Goal: Task Accomplishment & Management: Manage account settings

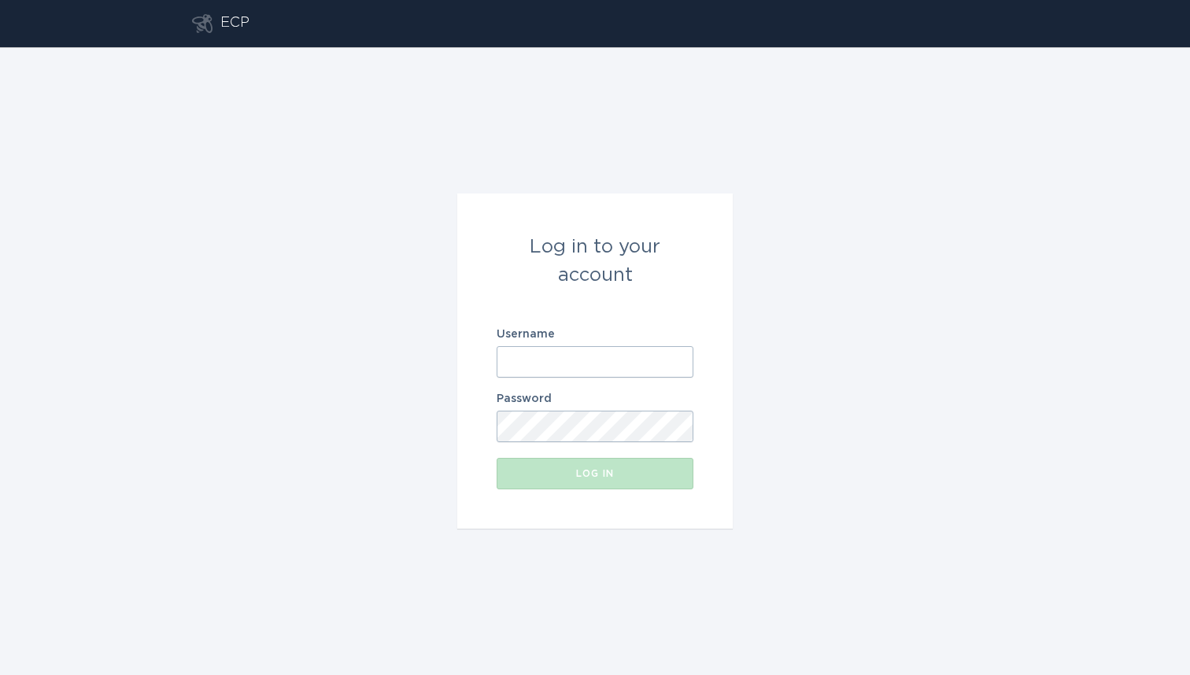
type input "[EMAIL_ADDRESS][DOMAIN_NAME]"
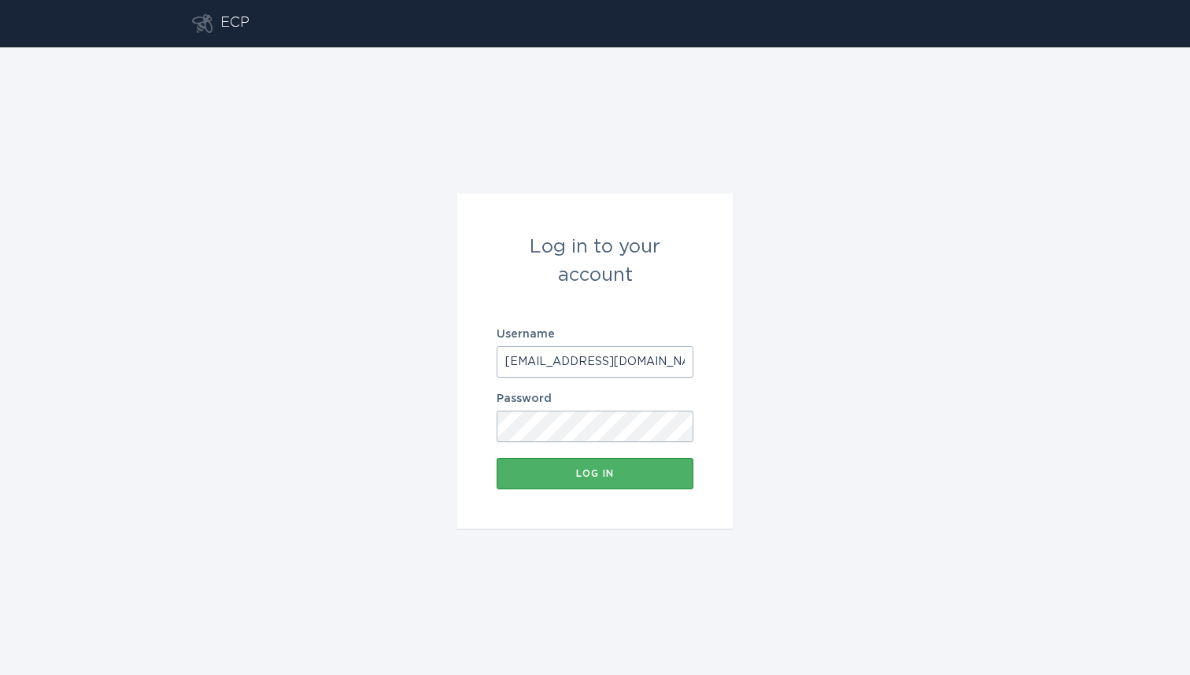
click at [602, 482] on button "Log in" at bounding box center [595, 473] width 197 height 31
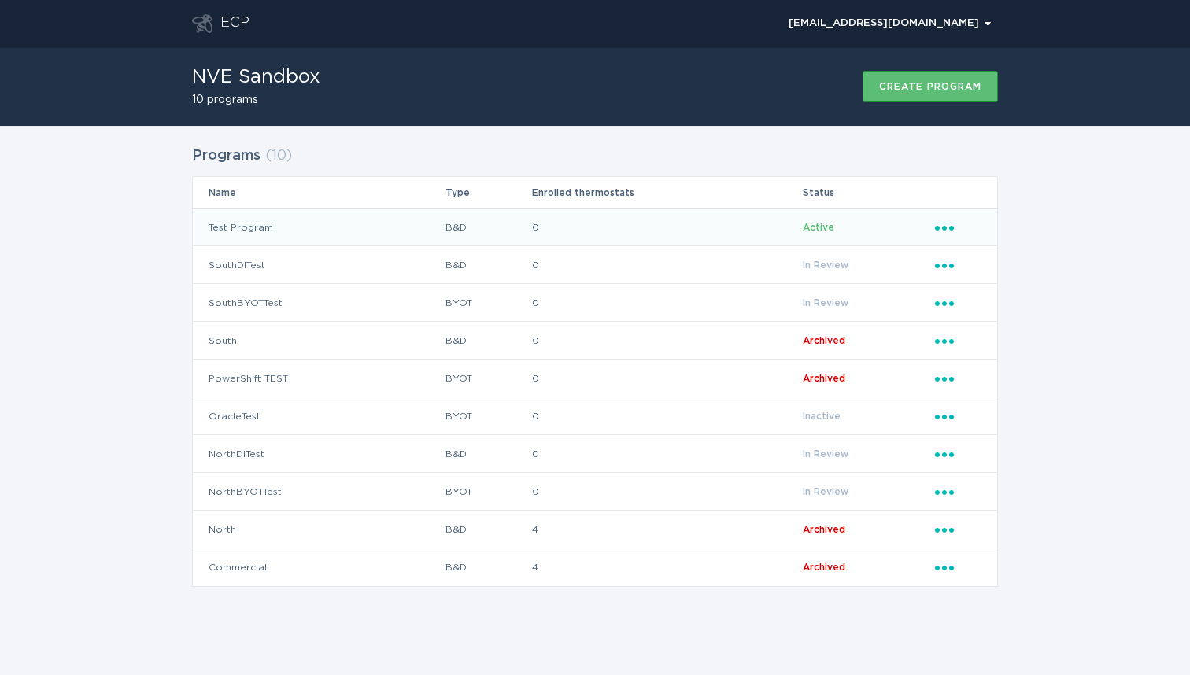
click at [248, 231] on td "Test Program" at bounding box center [319, 228] width 252 height 38
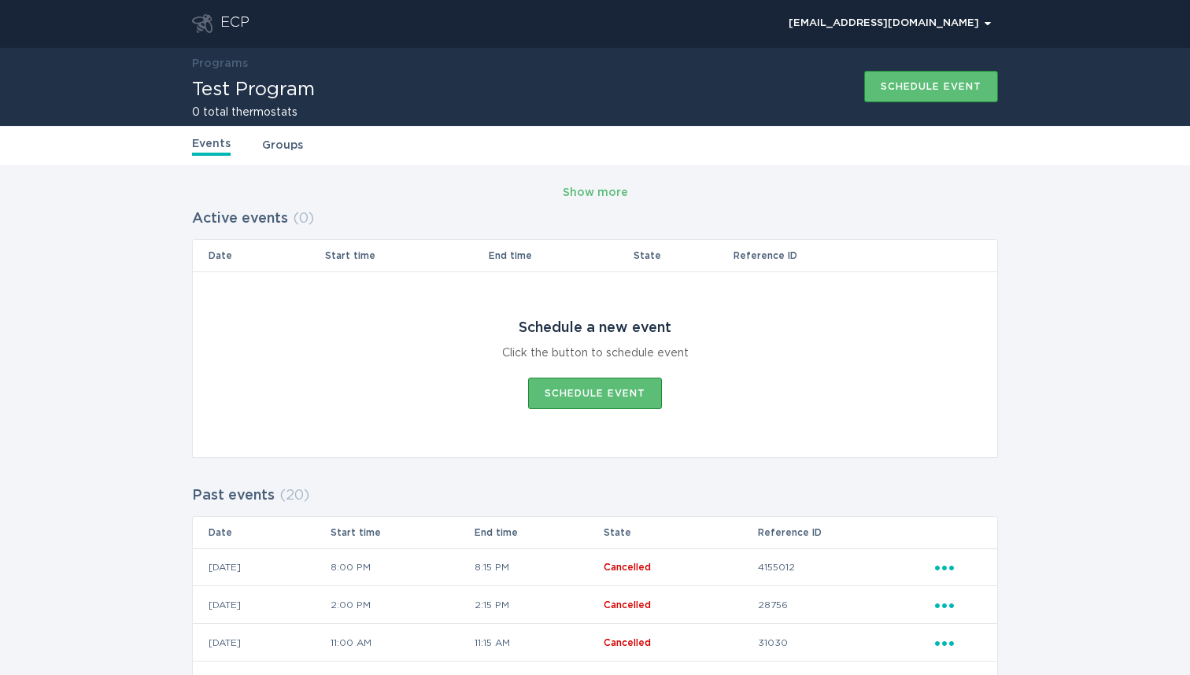
click at [279, 148] on link "Groups" at bounding box center [282, 145] width 41 height 17
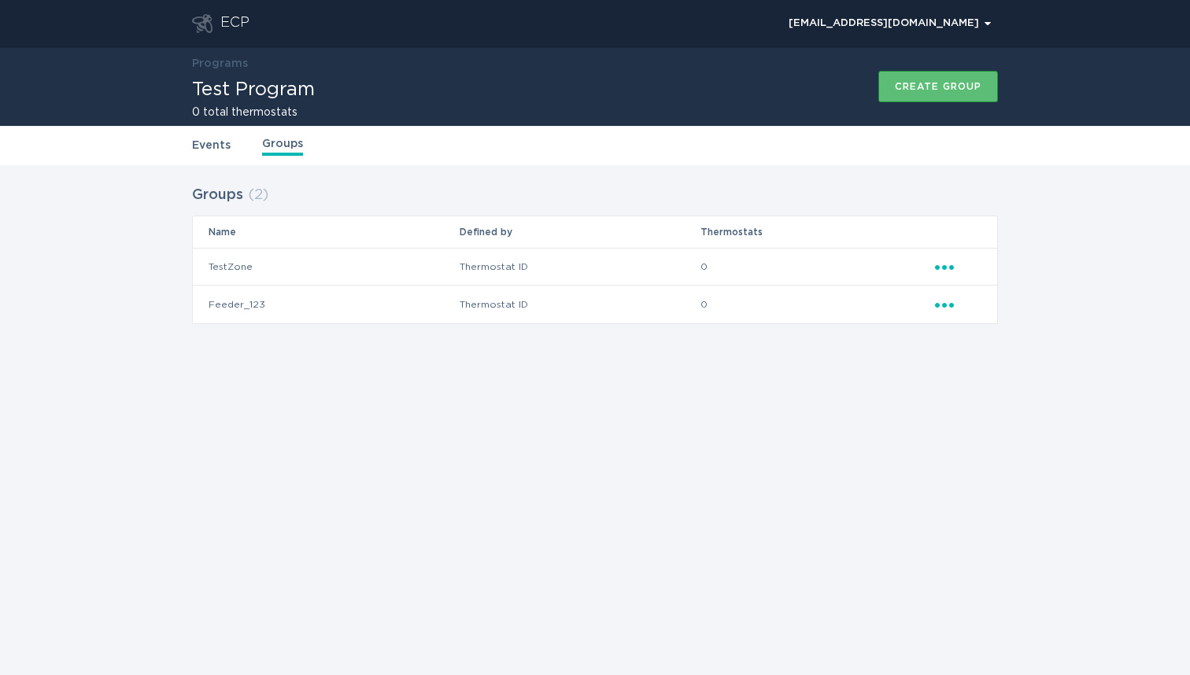
click at [947, 305] on icon "Ellipsis" at bounding box center [946, 302] width 22 height 13
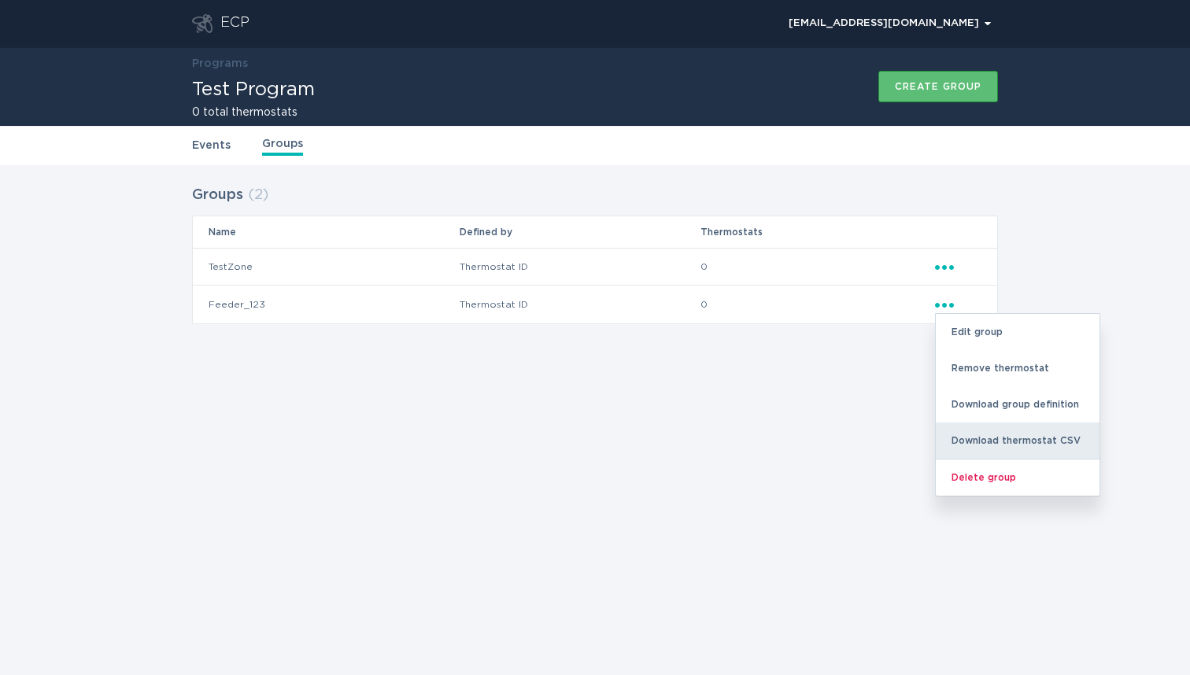
click at [1028, 441] on div "Download thermostat CSV" at bounding box center [1018, 441] width 164 height 36
click at [225, 303] on td "Feeder_123" at bounding box center [326, 305] width 266 height 38
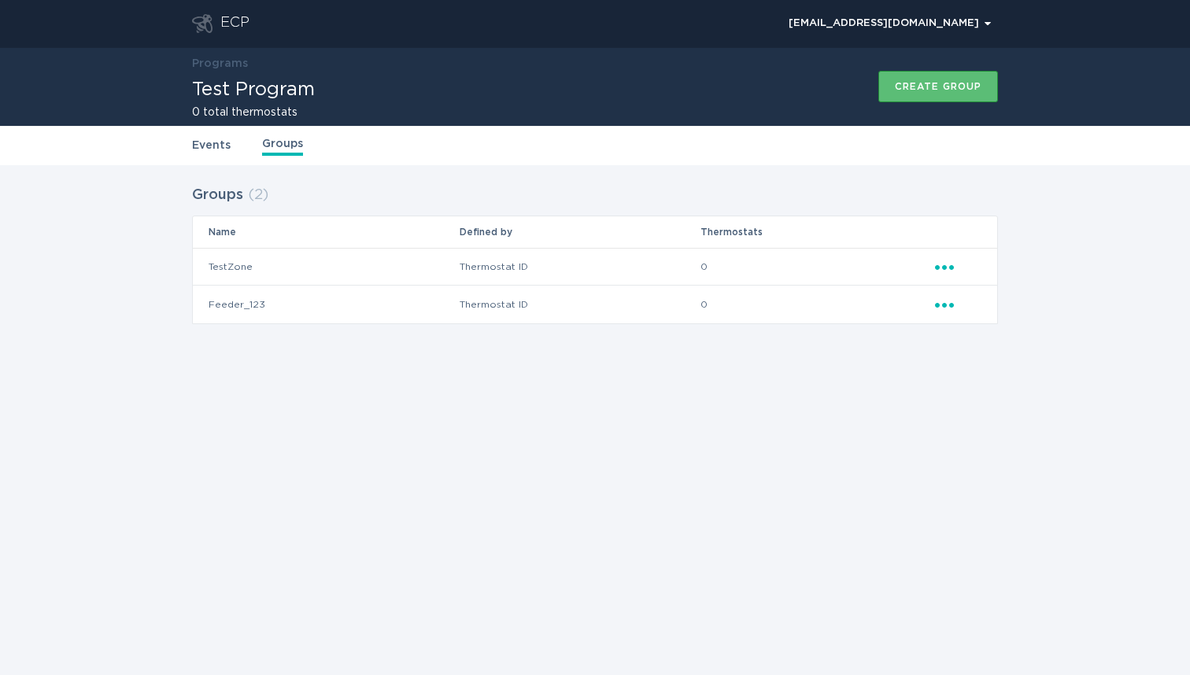
click at [947, 301] on icon "Ellipsis" at bounding box center [946, 302] width 22 height 13
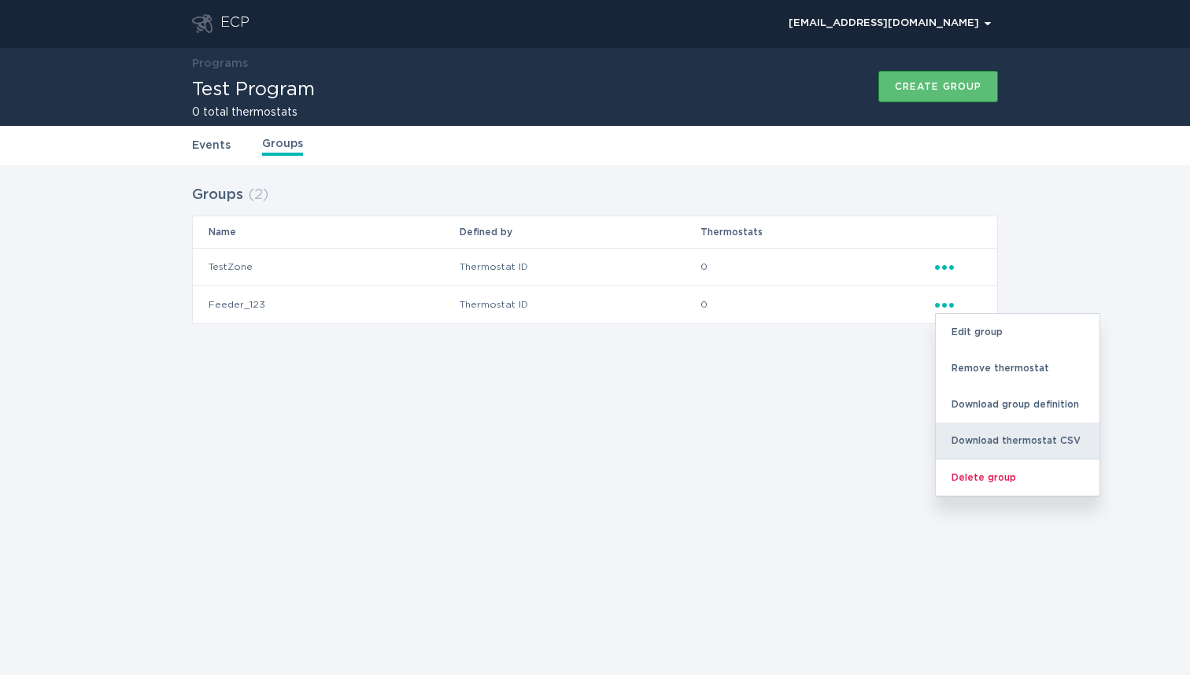
click at [1014, 439] on div "Download thermostat CSV" at bounding box center [1018, 441] width 164 height 36
click at [735, 445] on div "ECP demandresponseopstest@gmail.com Chevron Programs Test Program 0 total therm…" at bounding box center [595, 337] width 1190 height 675
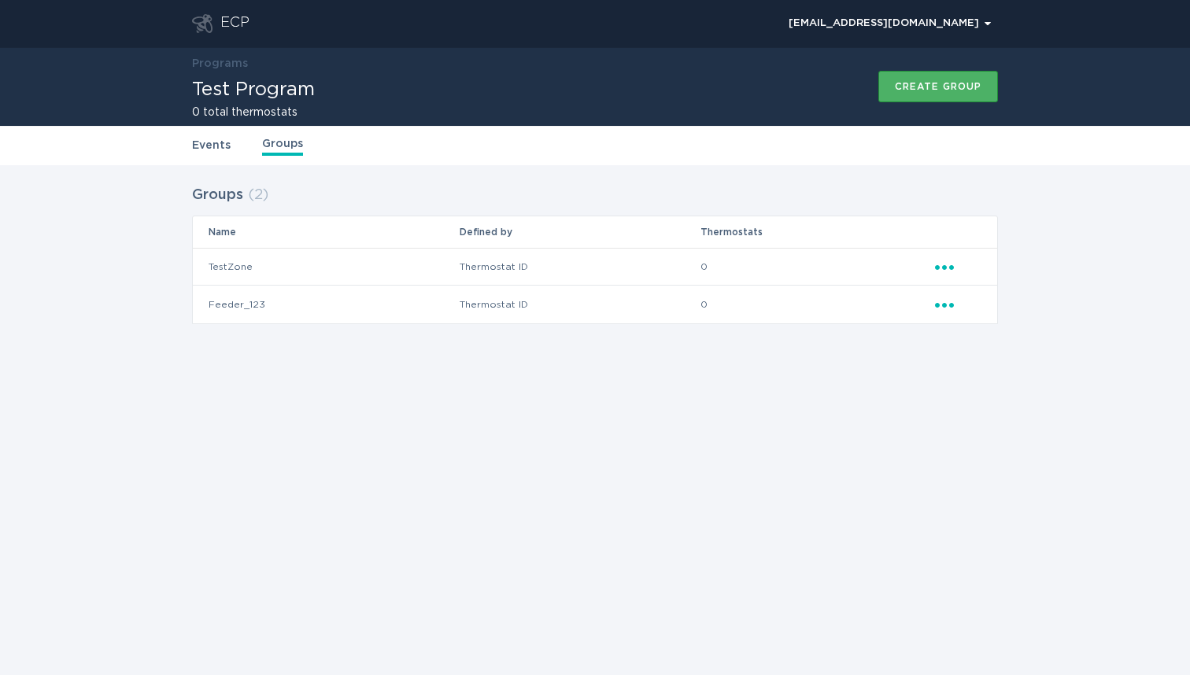
click at [944, 85] on div "Create group" at bounding box center [938, 86] width 87 height 9
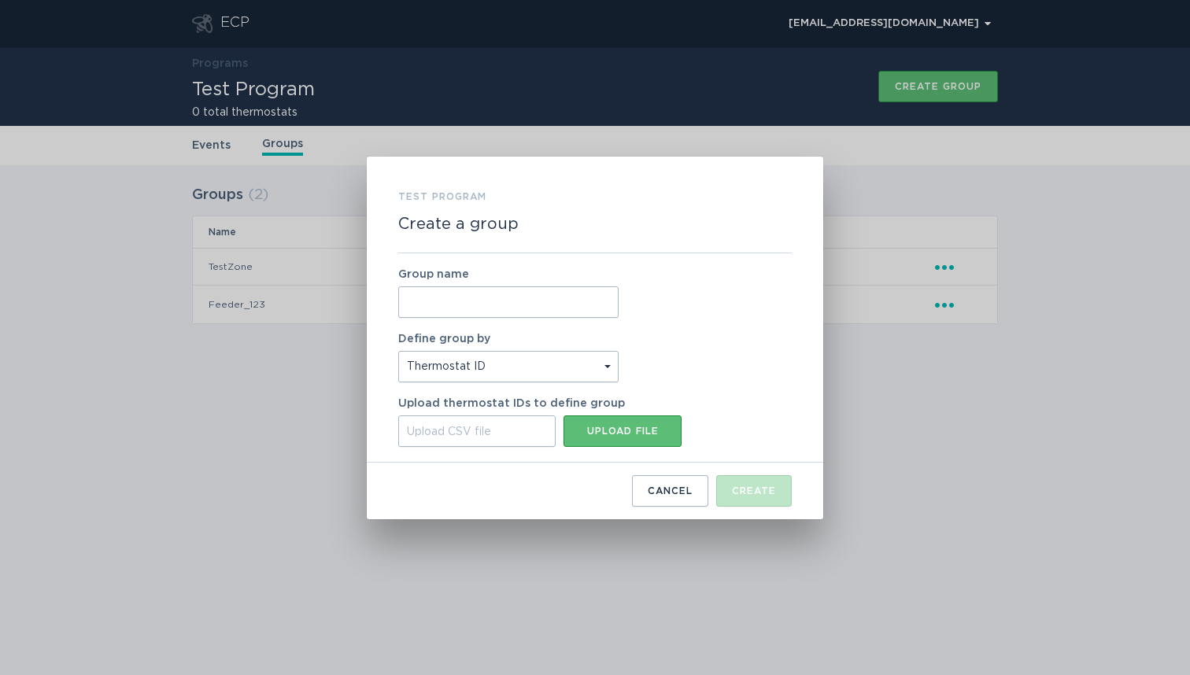
click at [485, 303] on input "Group name" at bounding box center [508, 301] width 220 height 31
type input "Test"
click at [586, 443] on button "Upload file" at bounding box center [622, 431] width 118 height 31
type input "C:\fakepath\thermostats.csv"
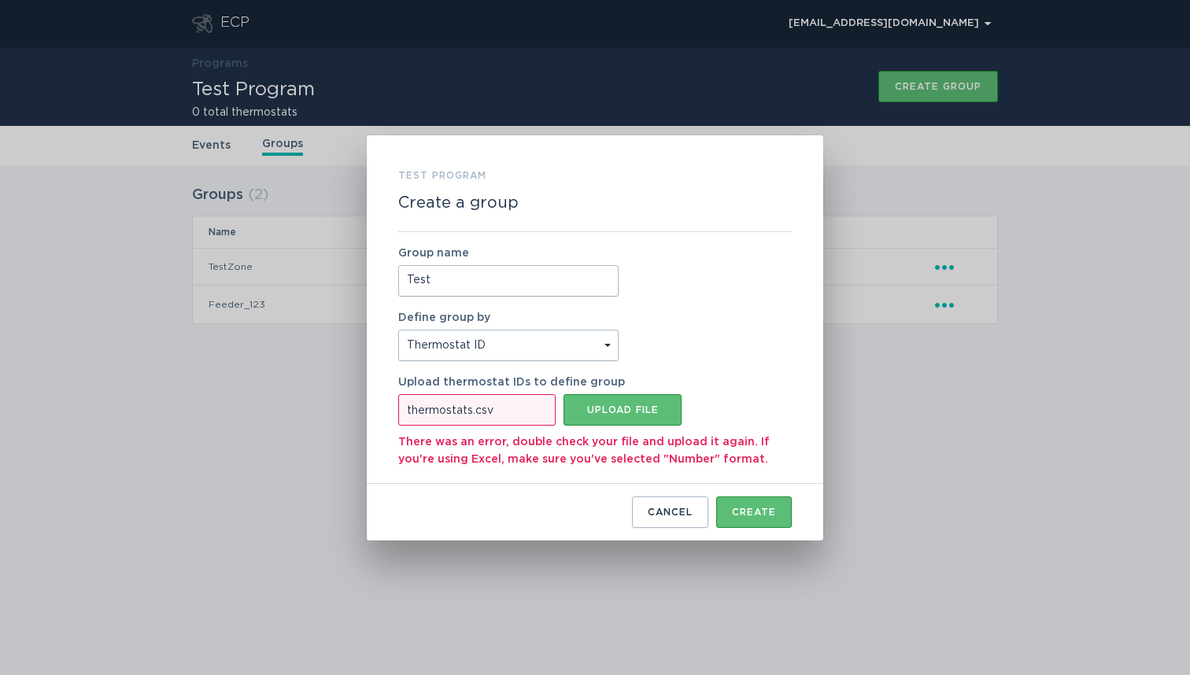
click at [536, 412] on div "thermostats.csv" at bounding box center [476, 409] width 157 height 31
click at [398, 394] on input "thermostats.csv Upload file" at bounding box center [398, 394] width 0 height 0
type input "C:\fakepath\thermostats-3.csv"
click at [760, 510] on div "Create" at bounding box center [754, 512] width 44 height 9
click at [630, 405] on div "Upload file" at bounding box center [622, 409] width 102 height 9
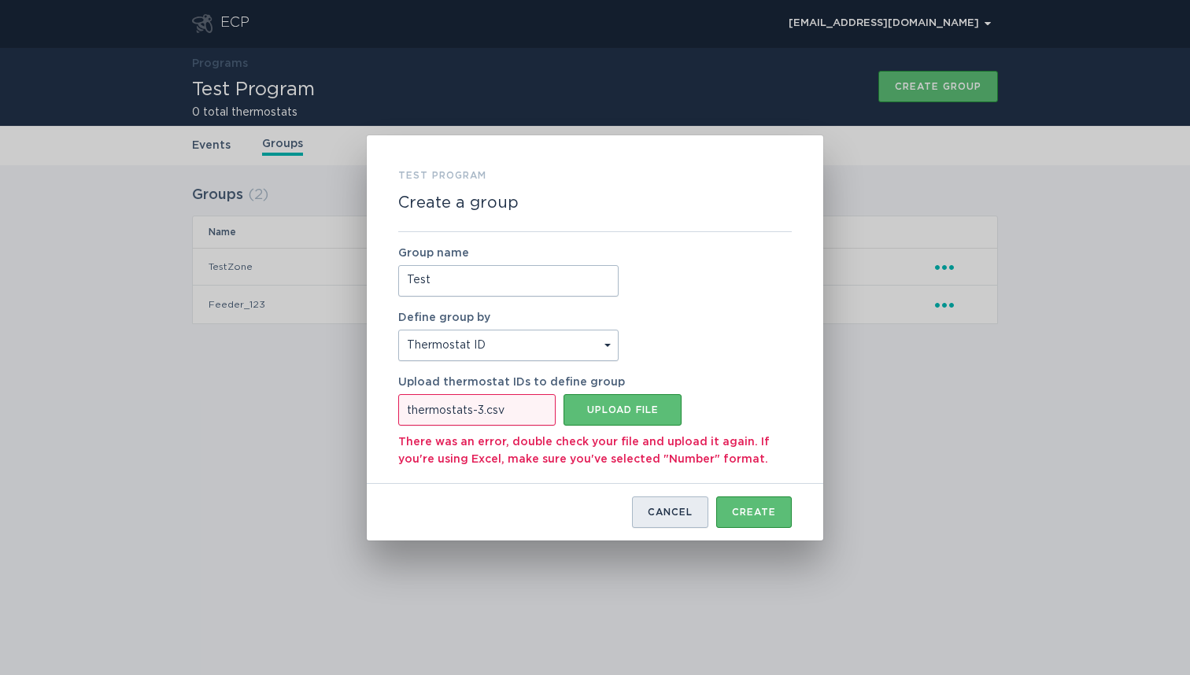
click at [668, 507] on button "Cancel" at bounding box center [670, 512] width 76 height 31
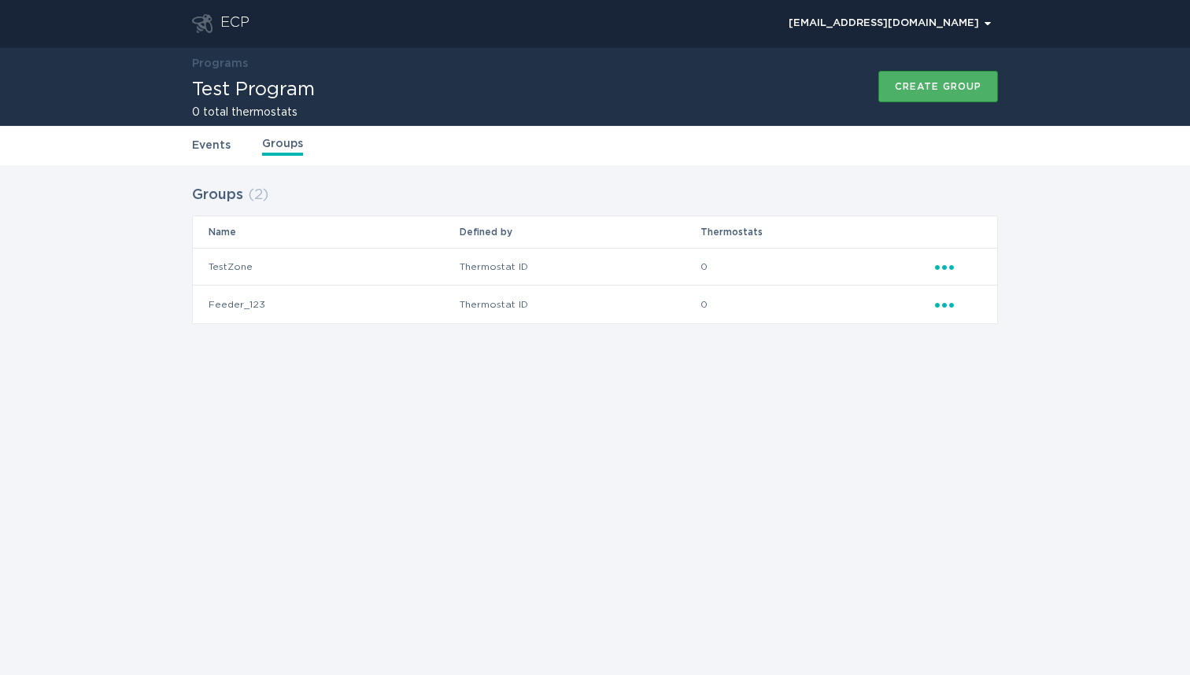
click at [938, 79] on button "Create group" at bounding box center [938, 86] width 120 height 31
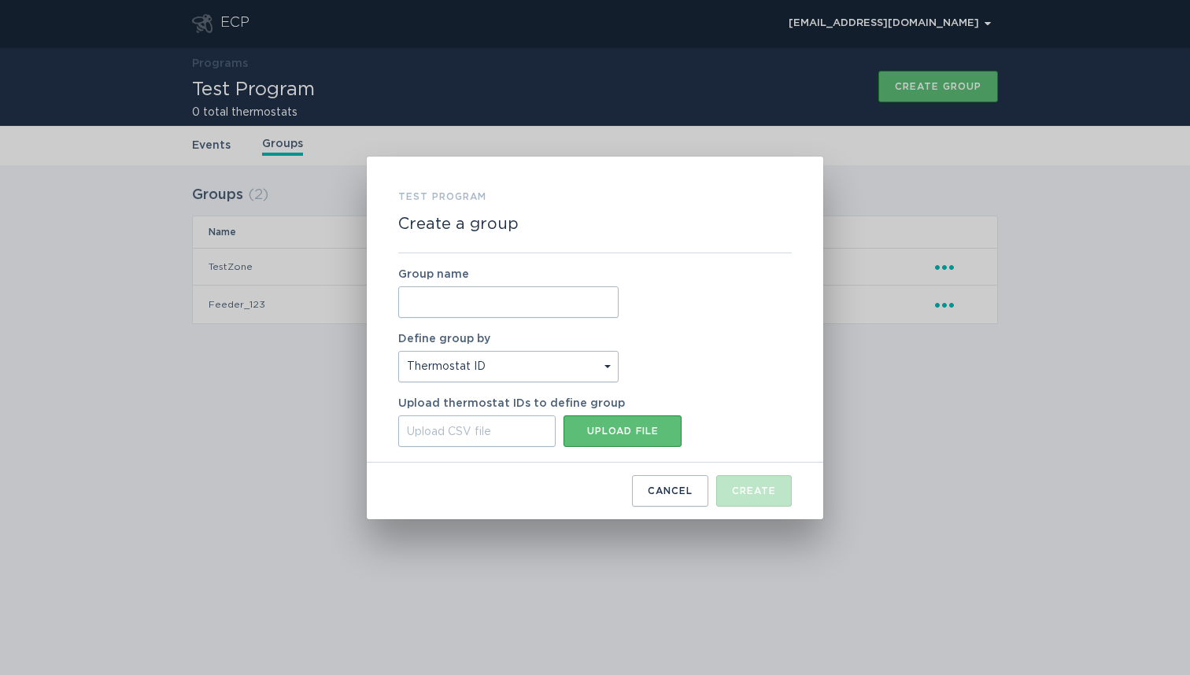
click at [505, 301] on input "Group name" at bounding box center [508, 301] width 220 height 31
type input "Test"
click at [511, 430] on div "Upload CSV file" at bounding box center [476, 431] width 157 height 31
click at [398, 416] on input "Upload CSV file Upload file" at bounding box center [398, 416] width 0 height 0
type input "C:\fakepath\foo.csv"
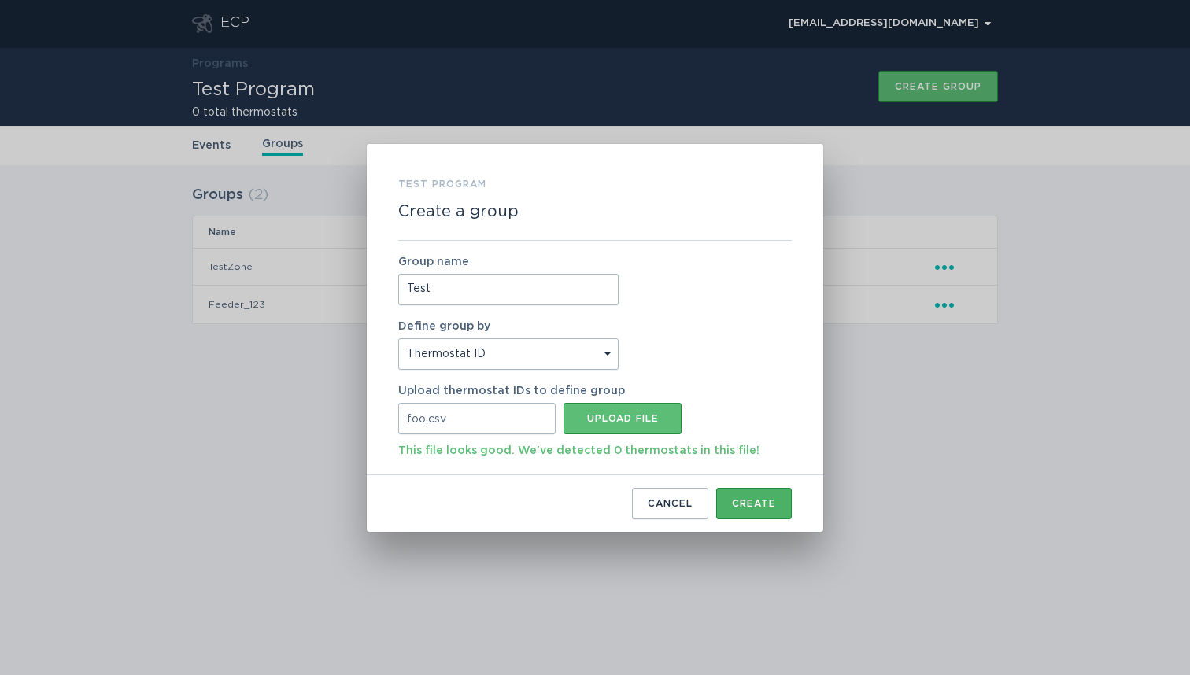
click at [749, 508] on div "Create" at bounding box center [754, 503] width 44 height 9
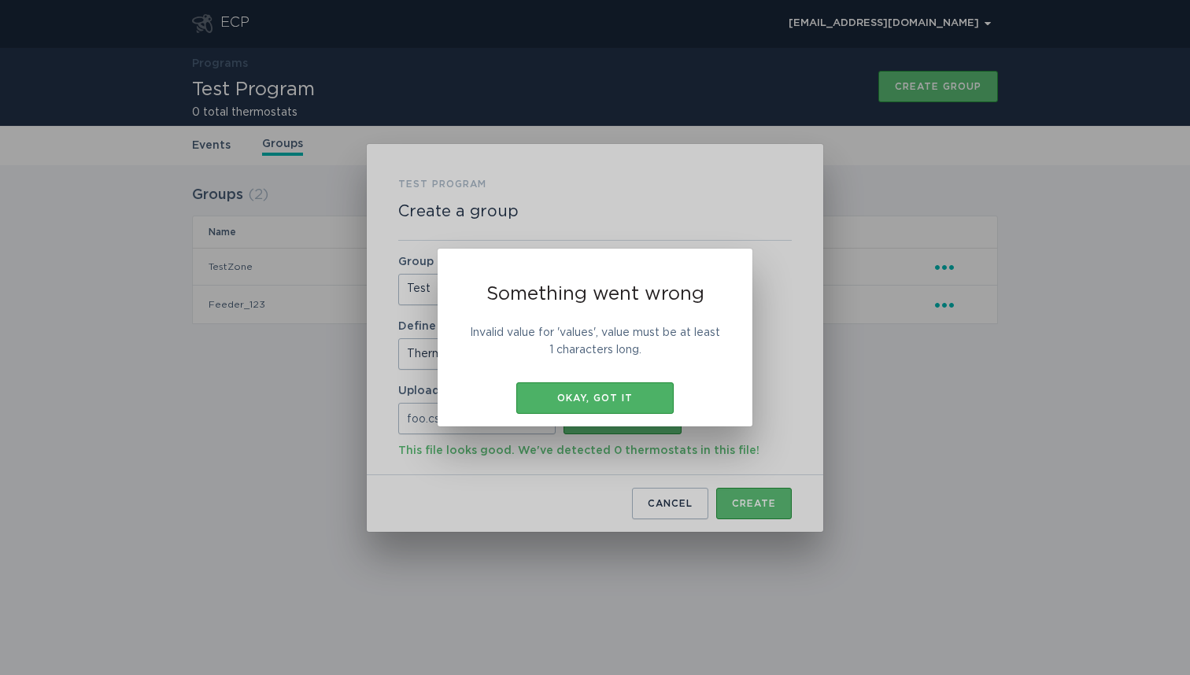
click at [624, 392] on button "Okay, got it" at bounding box center [594, 397] width 157 height 31
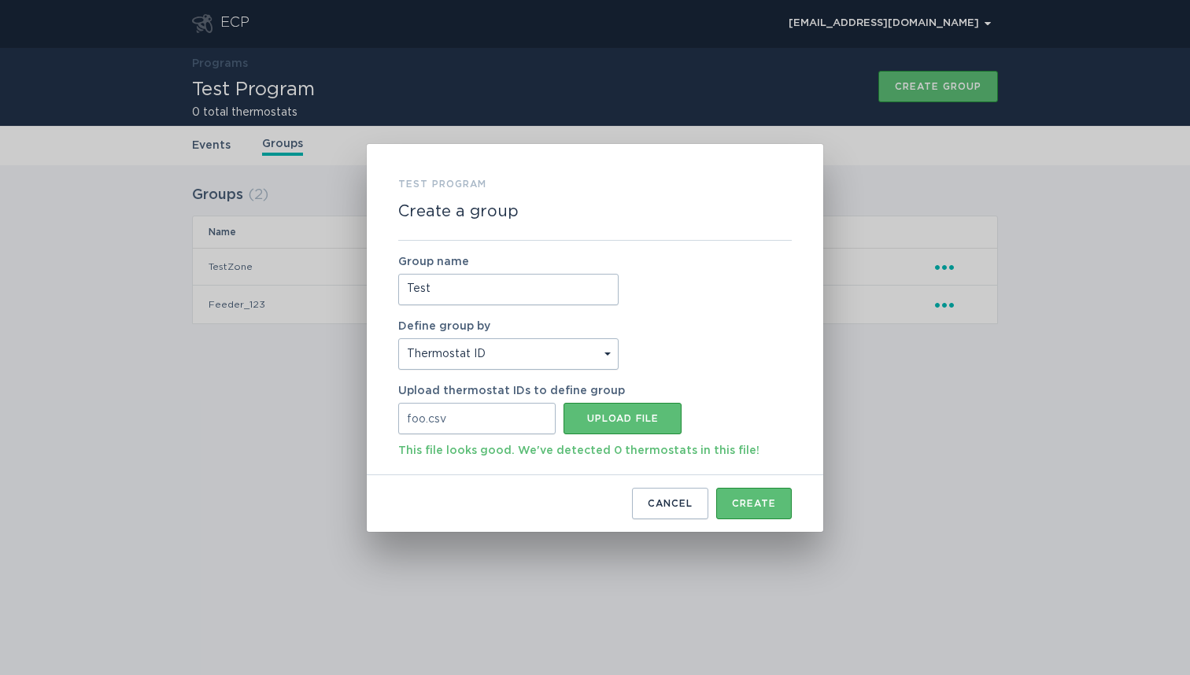
click at [504, 417] on div "foo.csv" at bounding box center [476, 418] width 157 height 31
click at [398, 403] on input "foo.csv Upload file" at bounding box center [398, 403] width 0 height 0
type input "C:\fakepath\foo.csv"
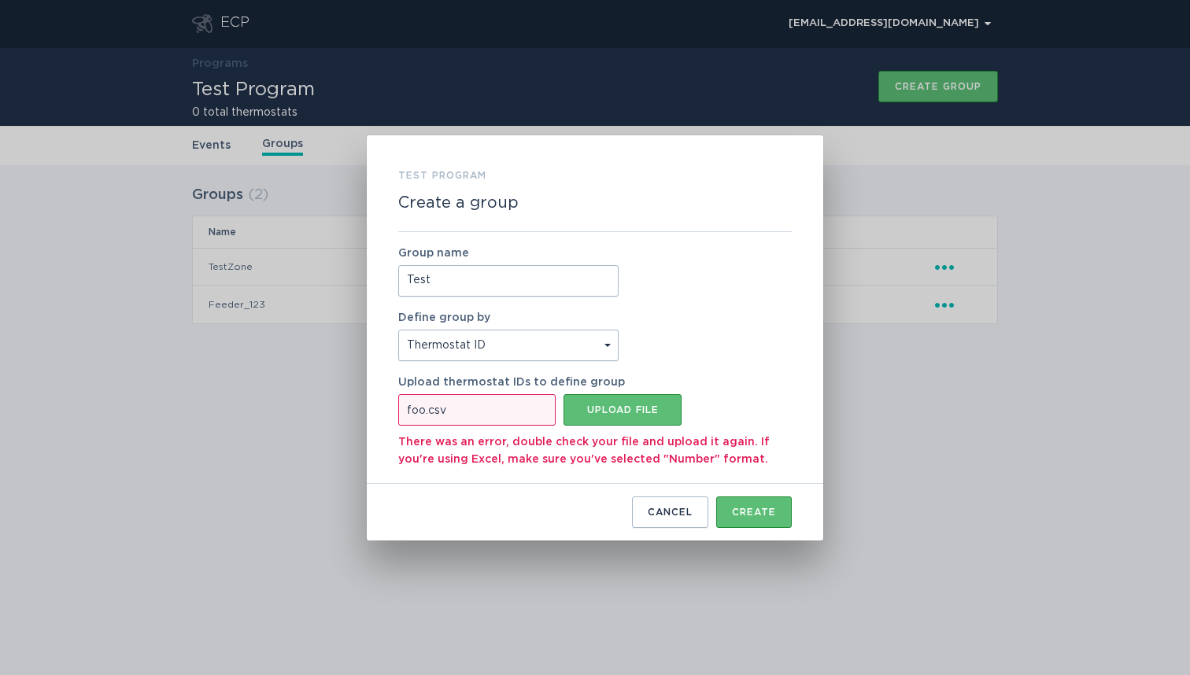
click at [531, 412] on div "foo.csv" at bounding box center [476, 409] width 157 height 31
click at [398, 394] on input "foo.csv Upload file" at bounding box center [398, 394] width 0 height 0
type input "C:\fakepath\foo.csv"
click at [621, 410] on div "Upload file" at bounding box center [622, 409] width 102 height 9
type input "C:\fakepath\foo.csv"
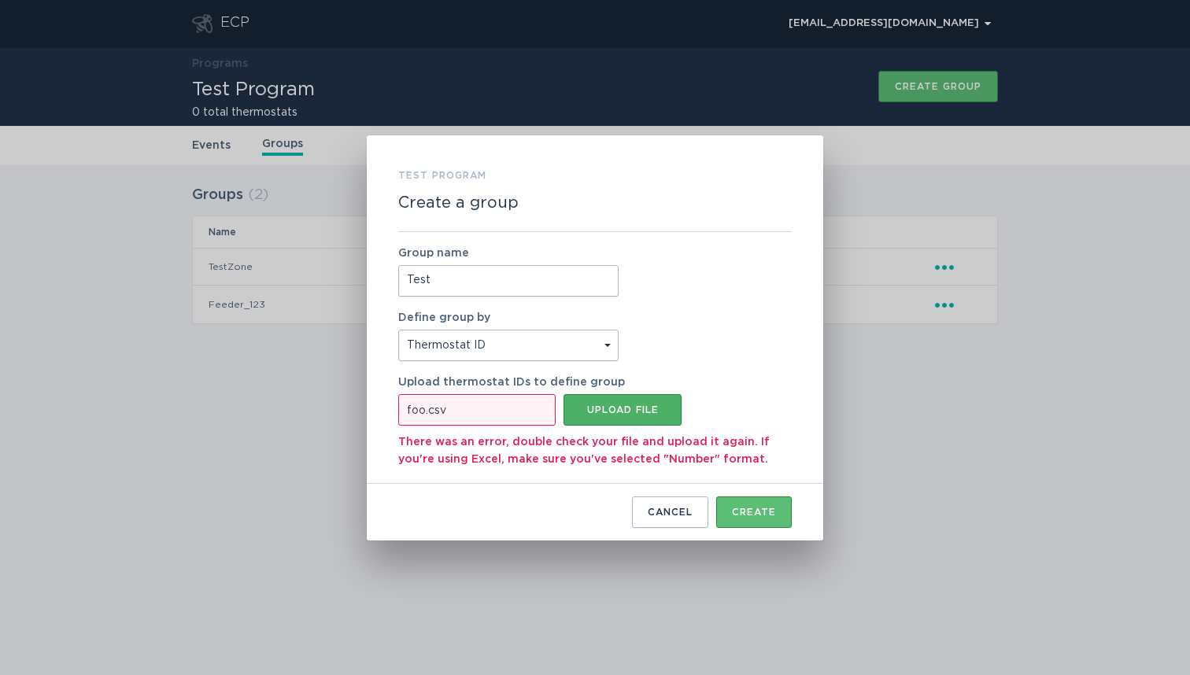
click at [600, 413] on div "Upload file" at bounding box center [622, 409] width 102 height 9
type input "C:\fakepath\foo.csv"
click at [752, 515] on div "Create" at bounding box center [754, 512] width 44 height 9
click at [637, 408] on div "Upload file" at bounding box center [622, 409] width 102 height 9
type input "C:\fakepath\foo.csv"
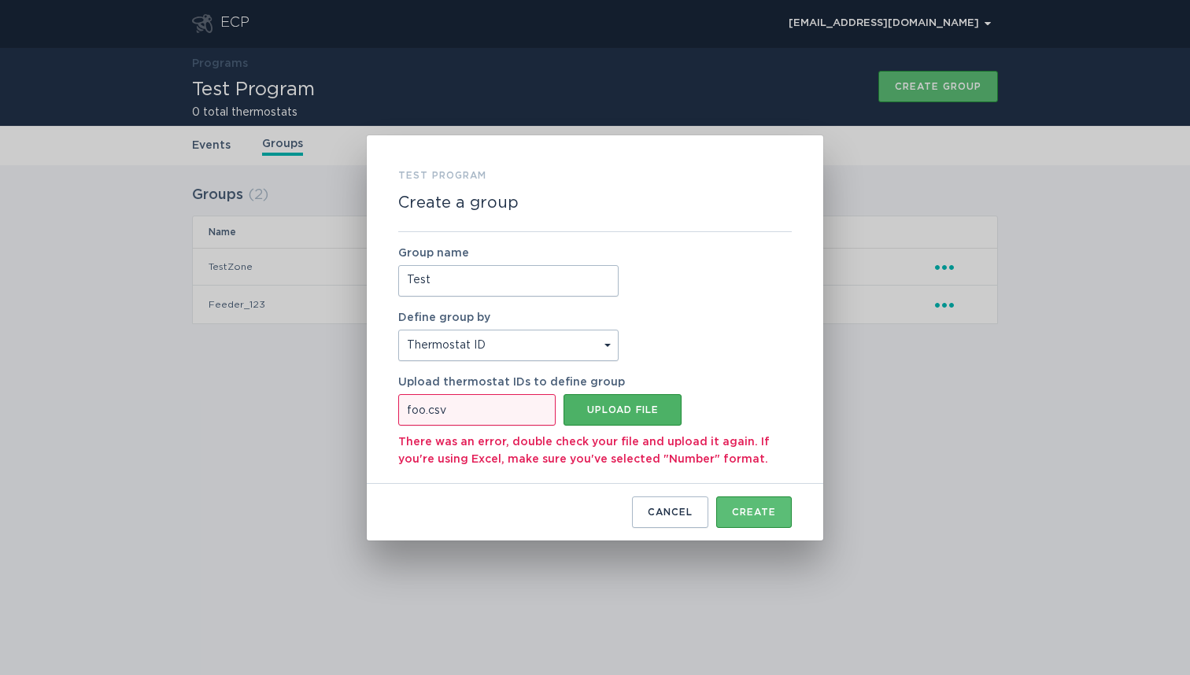
click at [609, 409] on div "Upload file" at bounding box center [622, 409] width 102 height 9
type input "C:\fakepath\foo.csv"
click at [748, 518] on button "Create" at bounding box center [754, 512] width 76 height 31
click at [674, 514] on button "Cancel" at bounding box center [670, 512] width 76 height 31
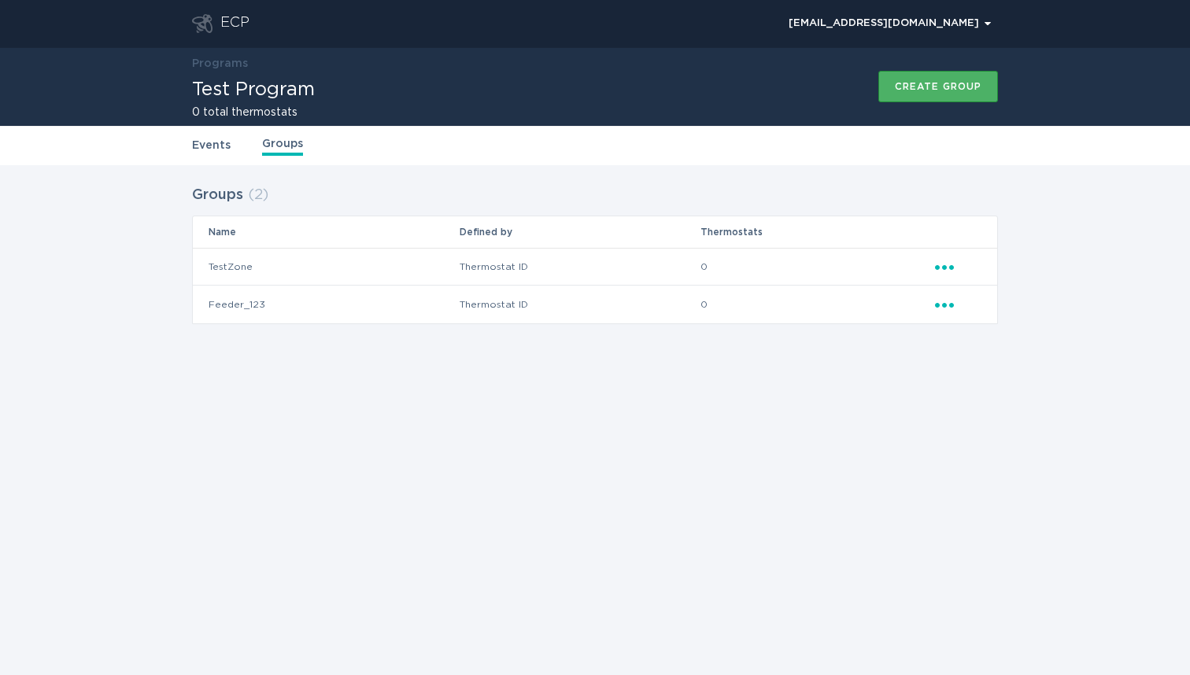
click at [933, 85] on div "Create group" at bounding box center [938, 86] width 87 height 9
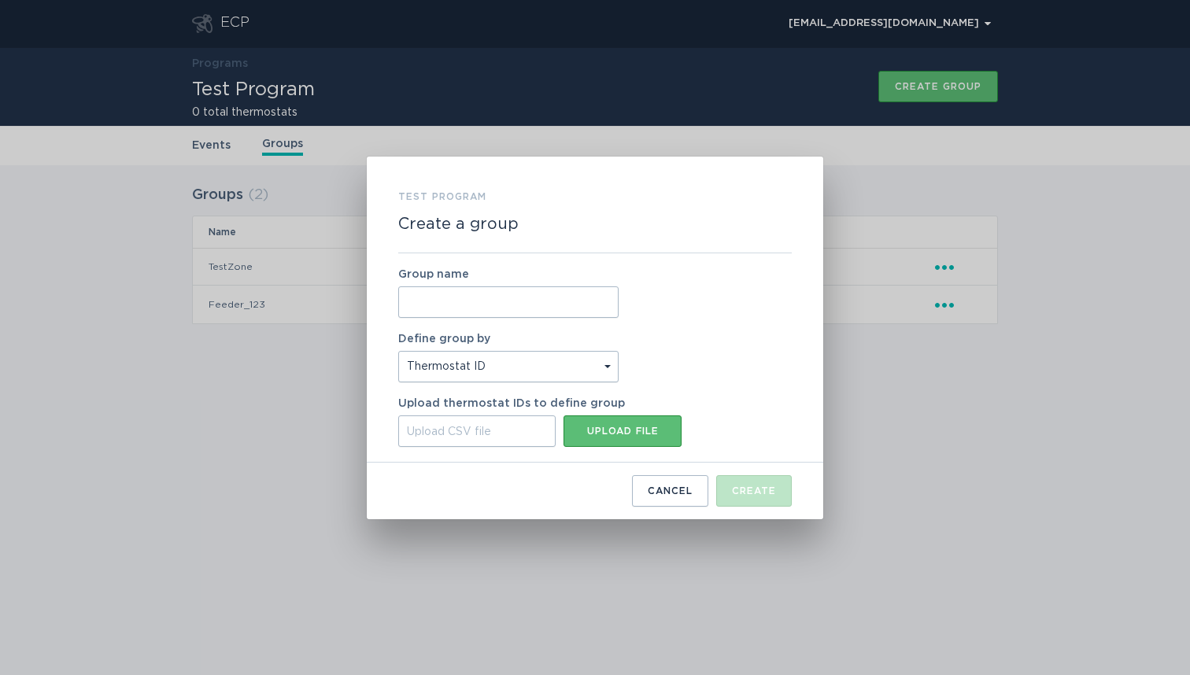
click at [481, 301] on input "Group name" at bounding box center [508, 301] width 220 height 31
type input "Test"
click at [597, 425] on button "Upload file" at bounding box center [622, 431] width 118 height 31
type input "C:\fakepath\foo.csv"
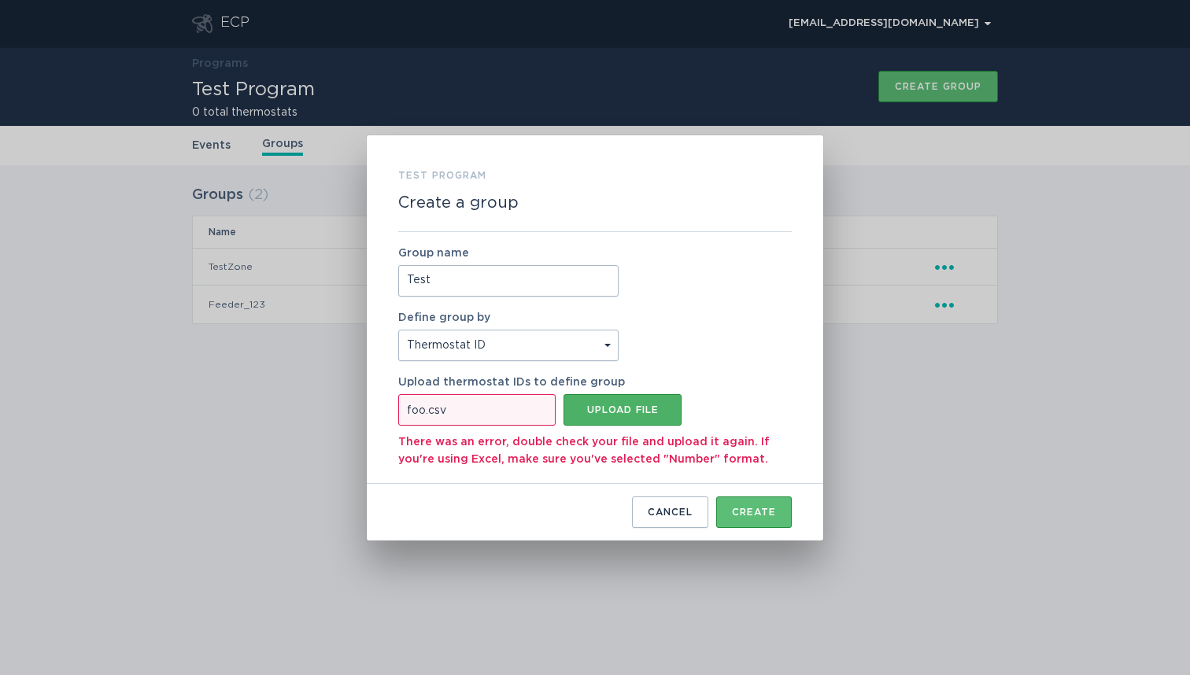
click at [623, 408] on div "Upload file" at bounding box center [622, 409] width 102 height 9
type input "C:\fakepath\criteria (1).csv"
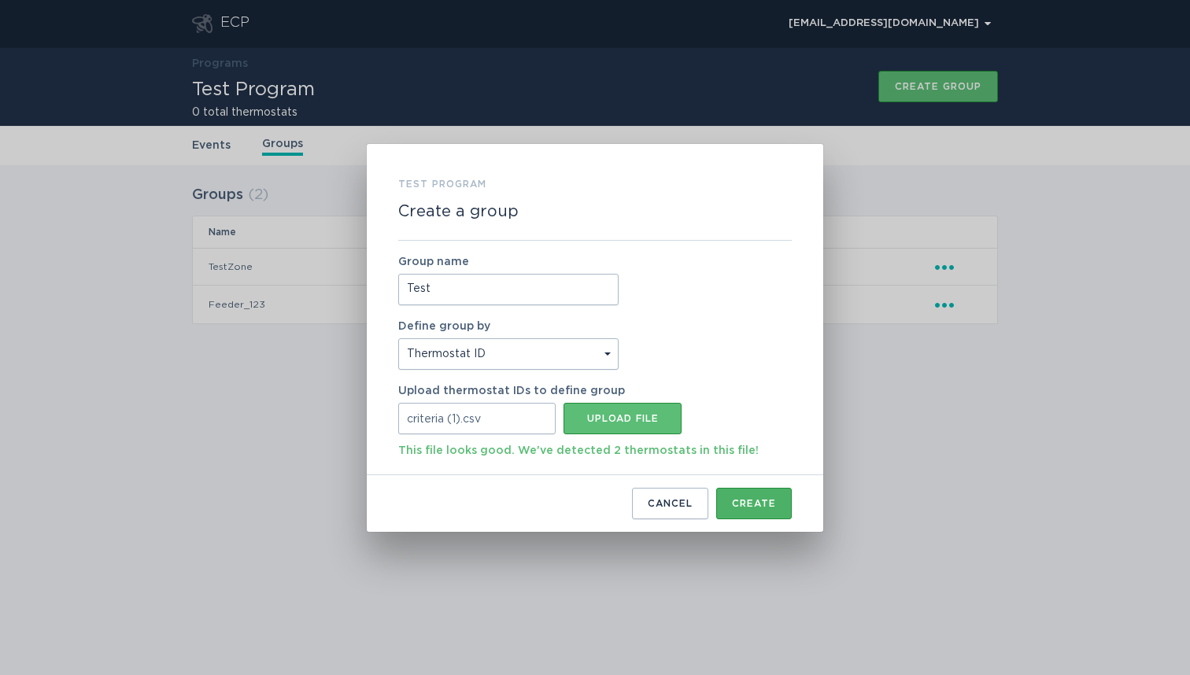
click at [758, 504] on div "Create" at bounding box center [754, 503] width 44 height 9
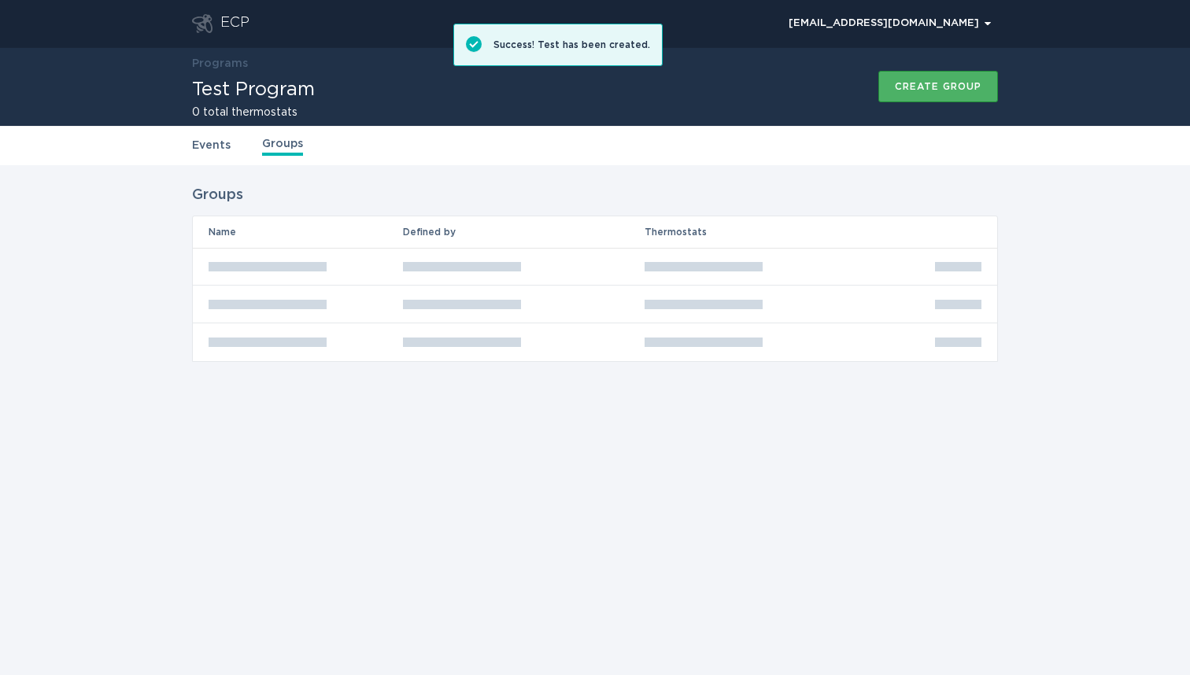
click at [946, 84] on div "Create group" at bounding box center [938, 86] width 87 height 9
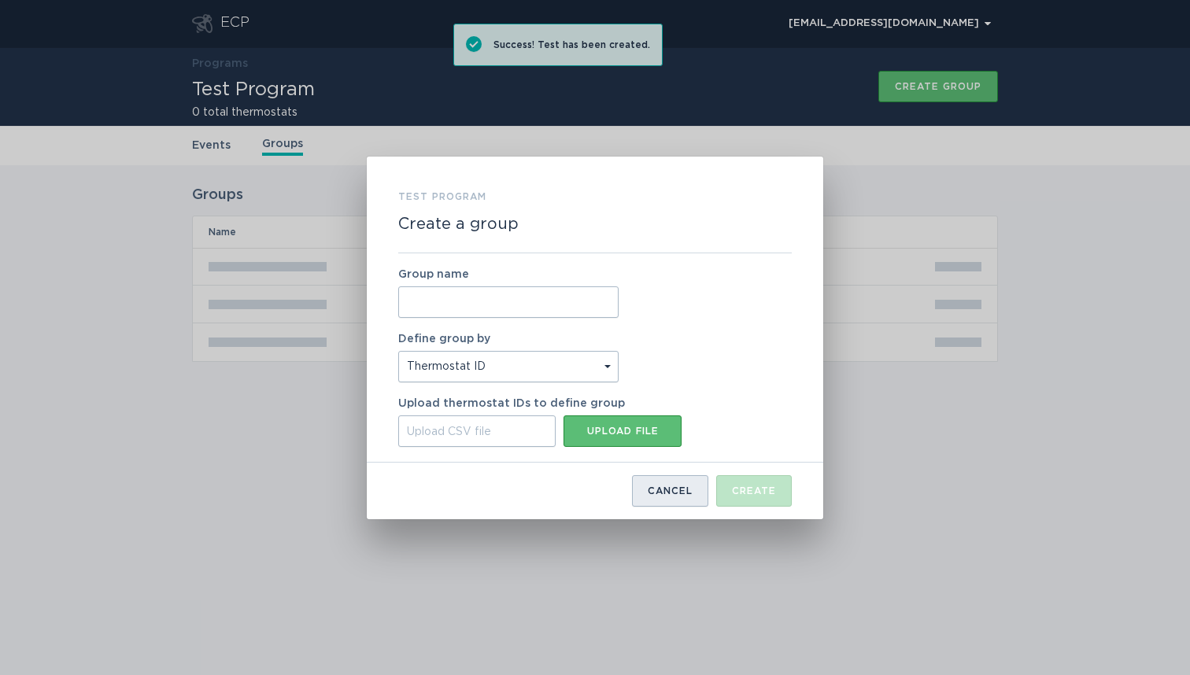
click at [659, 487] on div "Cancel" at bounding box center [670, 490] width 45 height 9
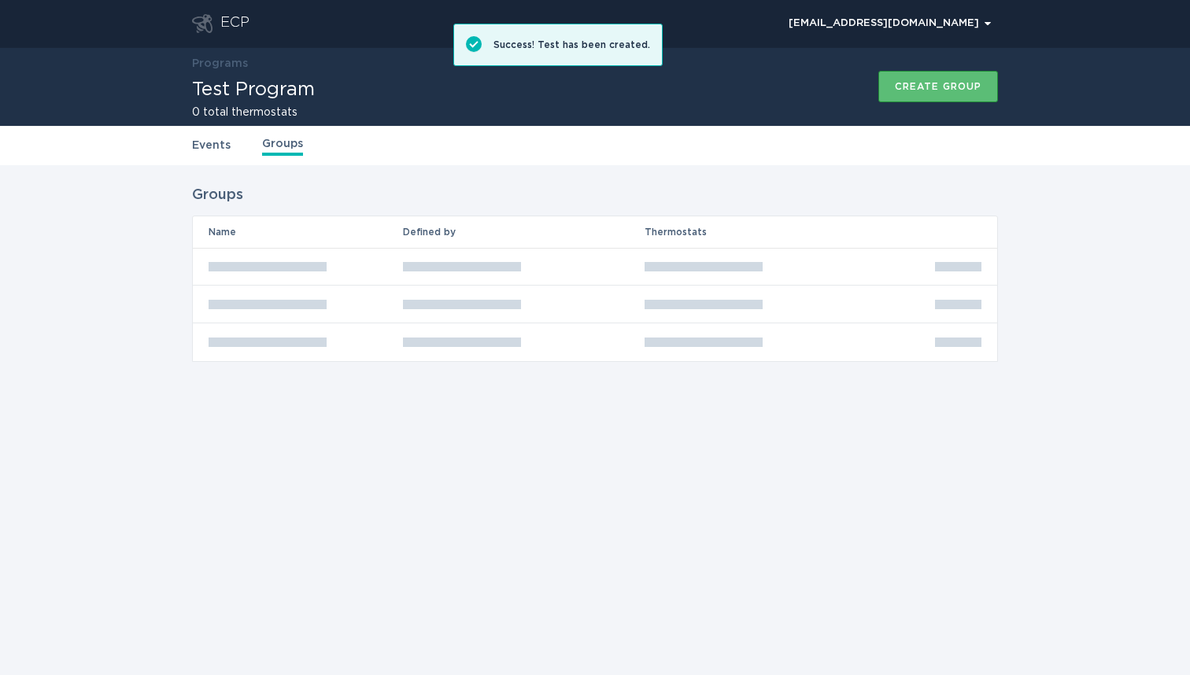
click at [650, 128] on div "Events Groups" at bounding box center [595, 145] width 806 height 39
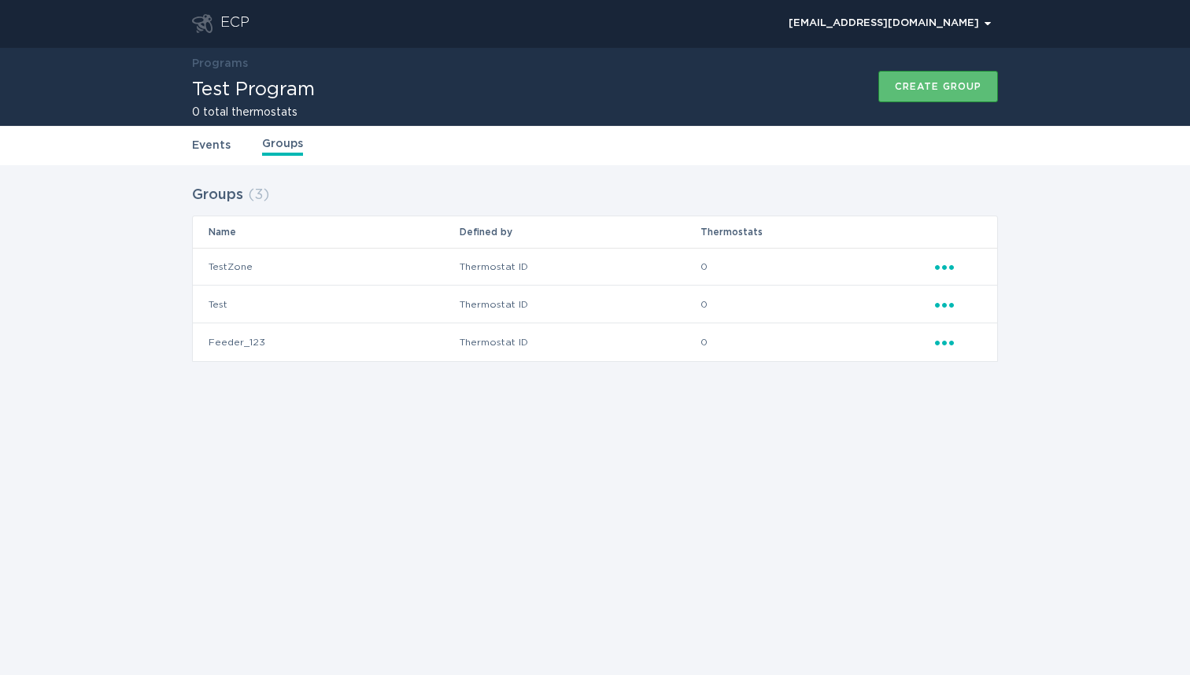
click at [941, 301] on icon "Ellipsis" at bounding box center [946, 302] width 22 height 13
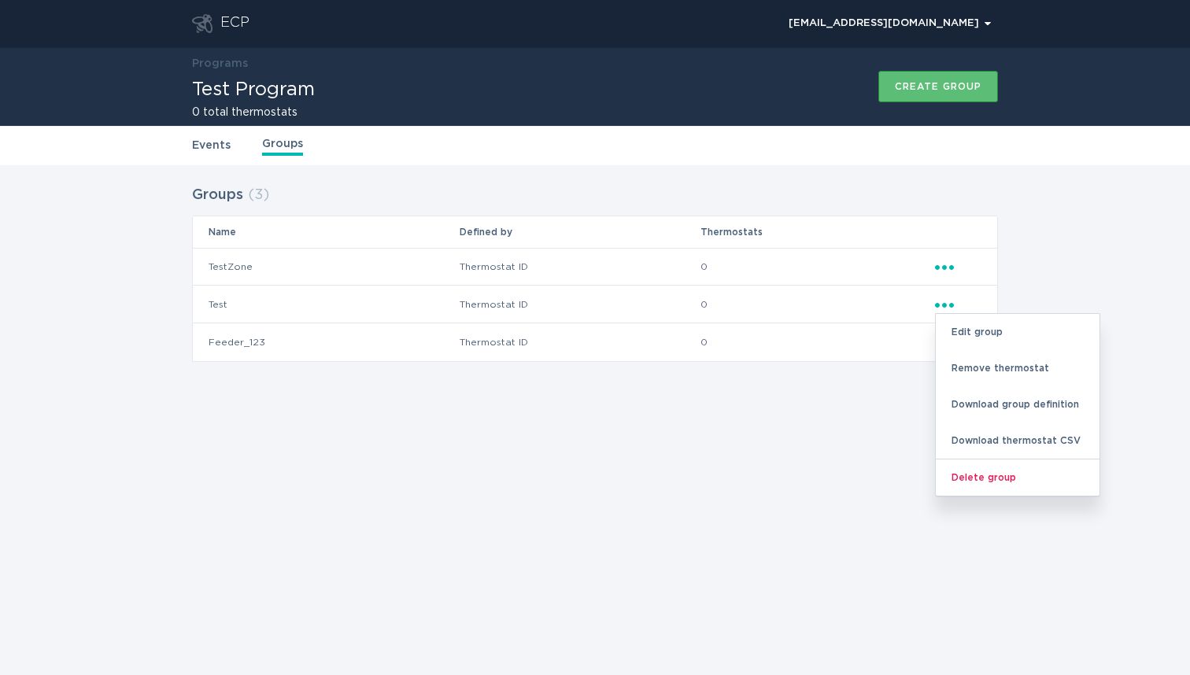
click at [547, 428] on div "ECP [EMAIL_ADDRESS][DOMAIN_NAME] Chevron Programs Test Program 0 total thermost…" at bounding box center [595, 337] width 1190 height 675
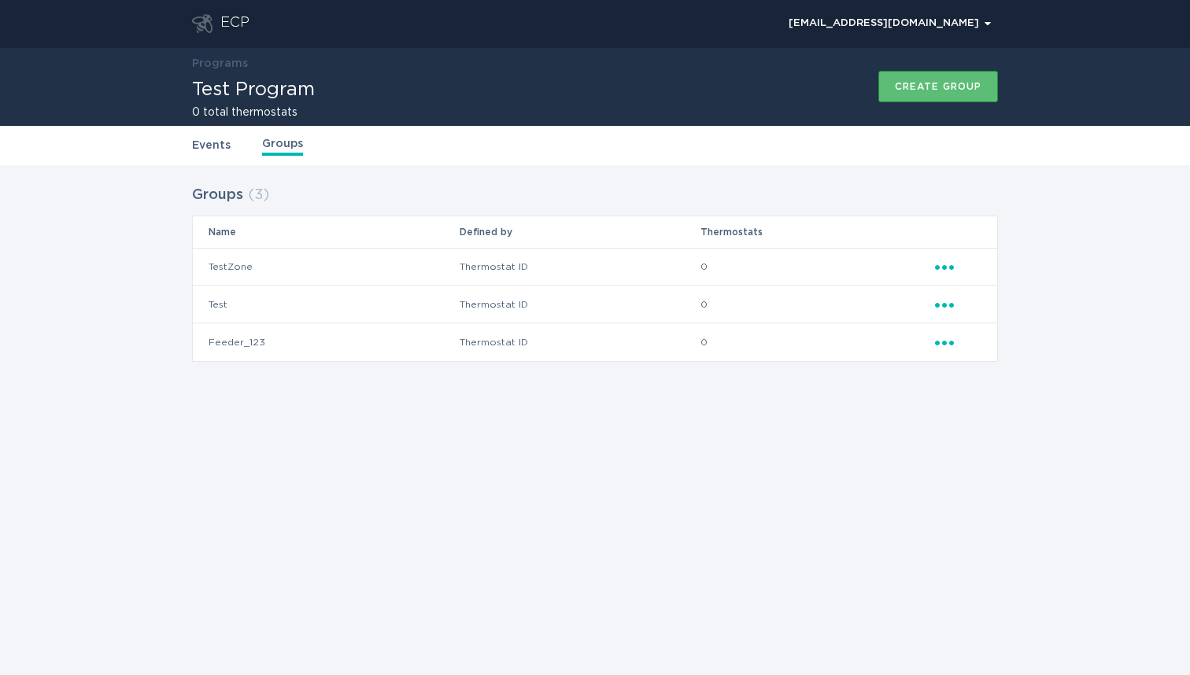
click at [944, 304] on icon "Popover menu" at bounding box center [944, 305] width 19 height 5
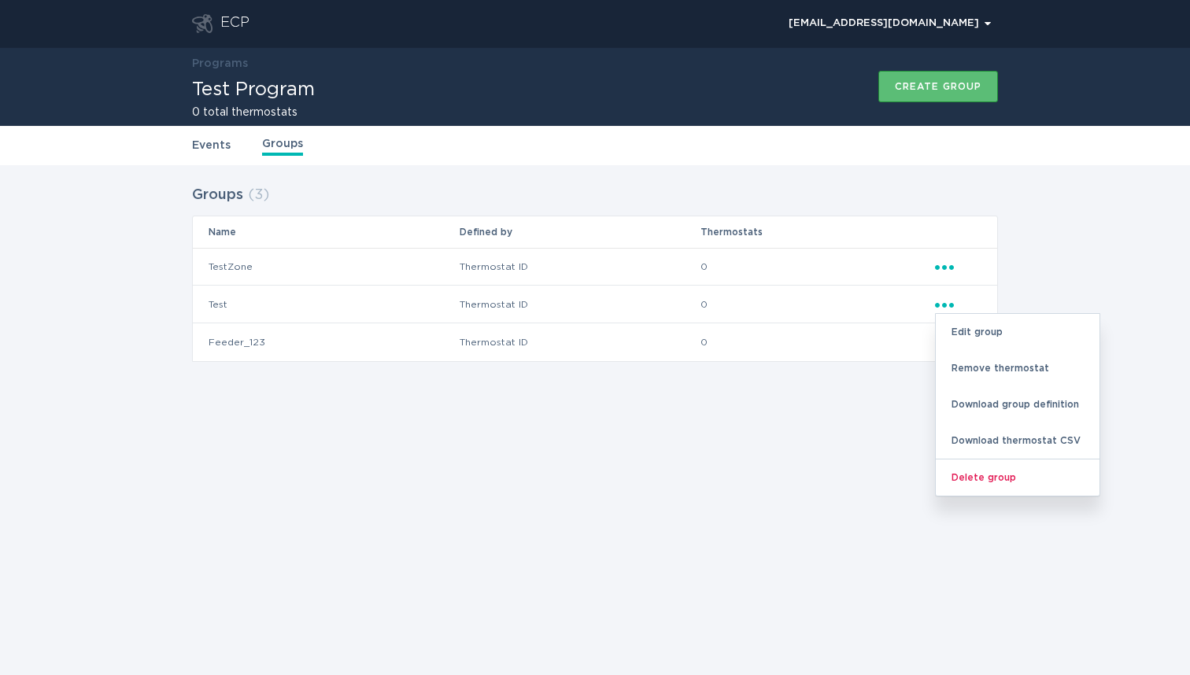
click at [713, 456] on div "ECP [EMAIL_ADDRESS][DOMAIN_NAME] Chevron Programs Test Program 0 total thermost…" at bounding box center [595, 337] width 1190 height 675
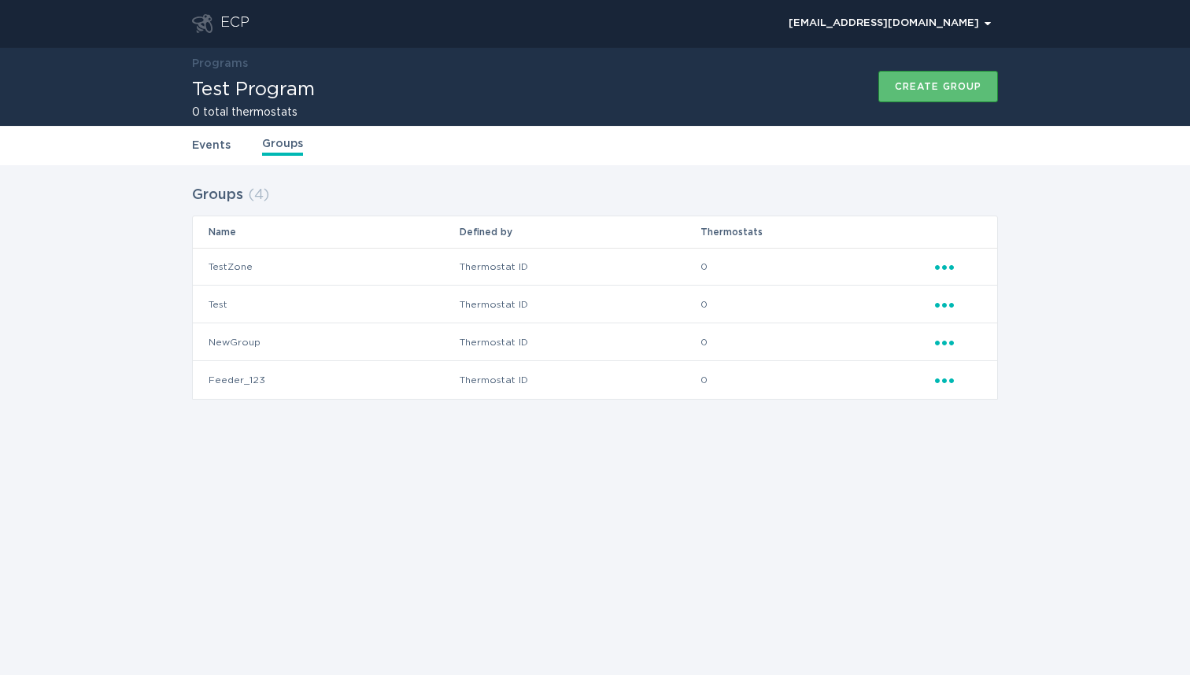
click at [947, 342] on icon "Ellipsis" at bounding box center [946, 340] width 22 height 13
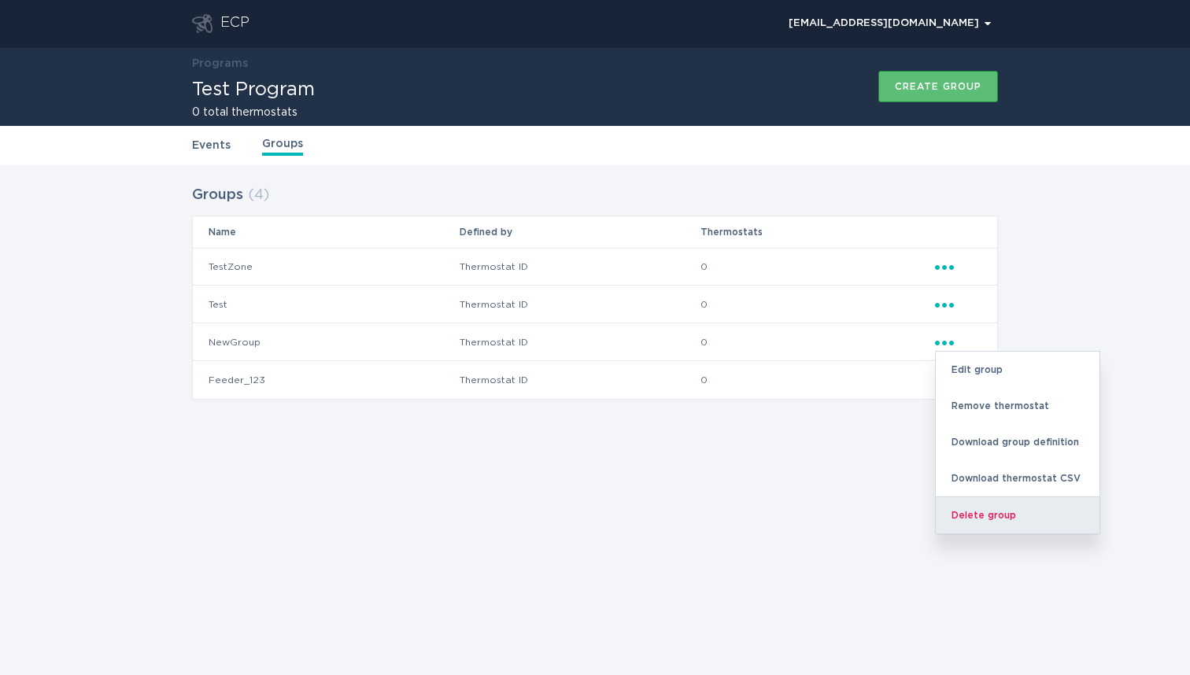
click at [999, 514] on div "Delete group" at bounding box center [1018, 515] width 164 height 37
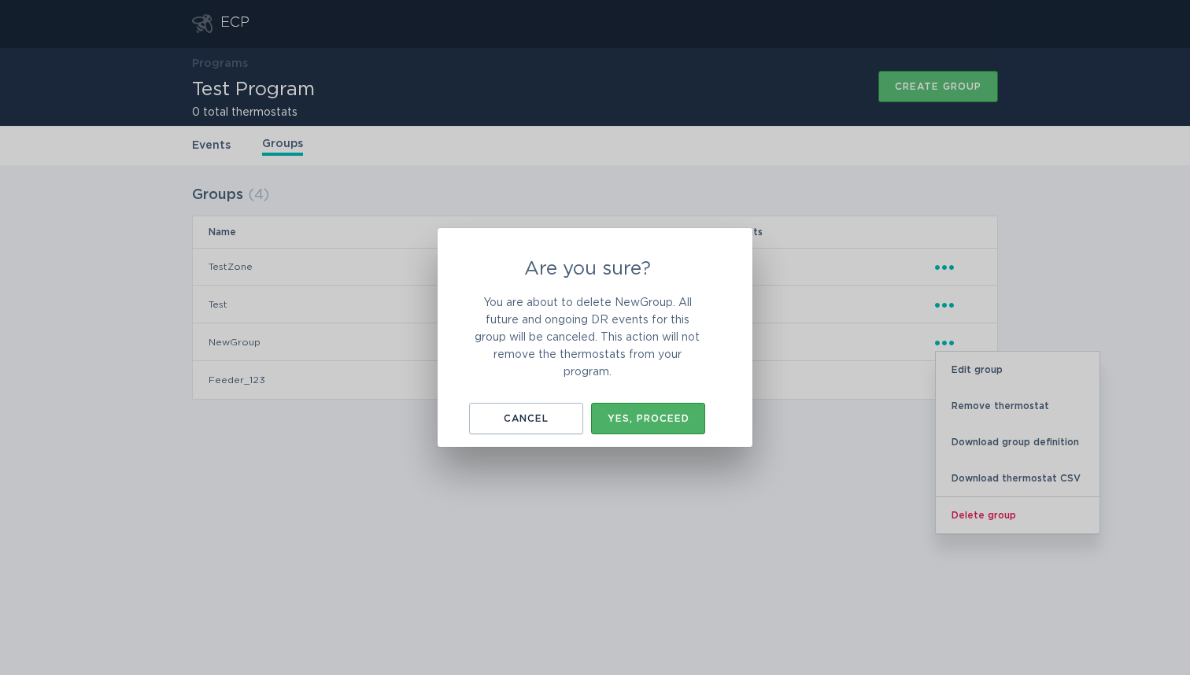
click at [671, 414] on div "Yes, proceed" at bounding box center [648, 418] width 98 height 9
